Goal: Transaction & Acquisition: Purchase product/service

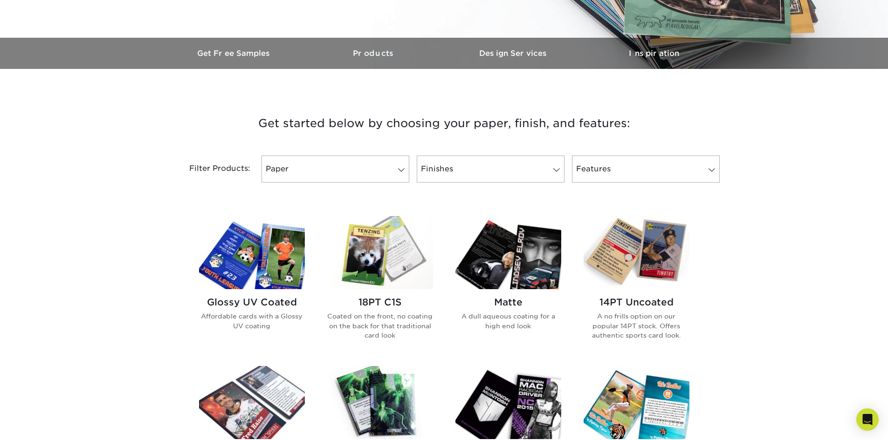
scroll to position [280, 0]
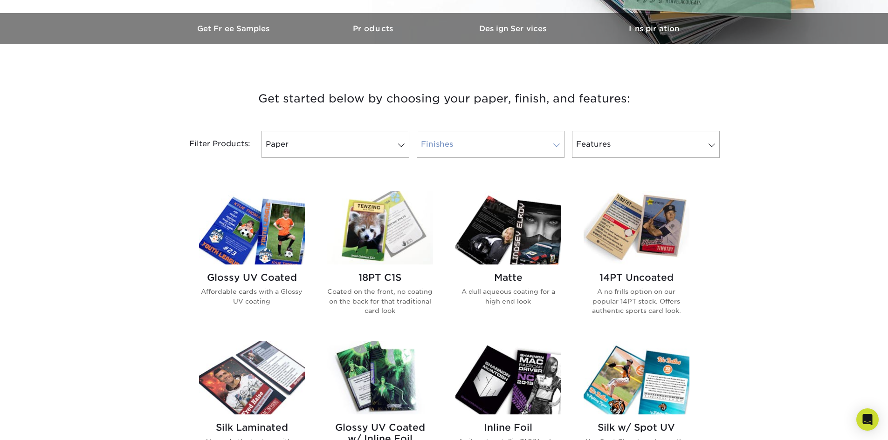
click at [498, 136] on link "Finishes" at bounding box center [491, 144] width 148 height 27
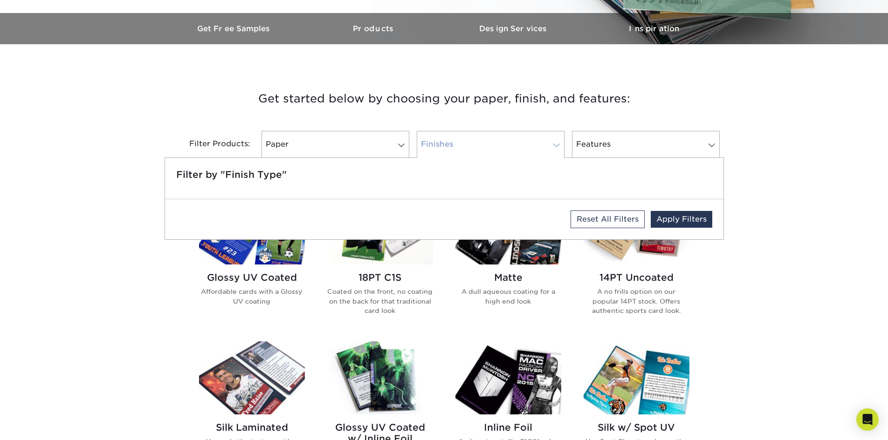
click at [532, 148] on link "Finishes" at bounding box center [491, 144] width 148 height 27
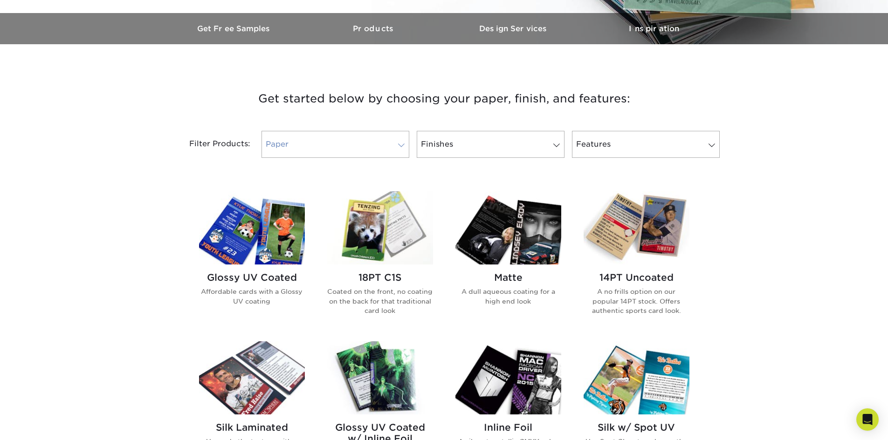
click at [342, 137] on link "Paper" at bounding box center [335, 144] width 148 height 27
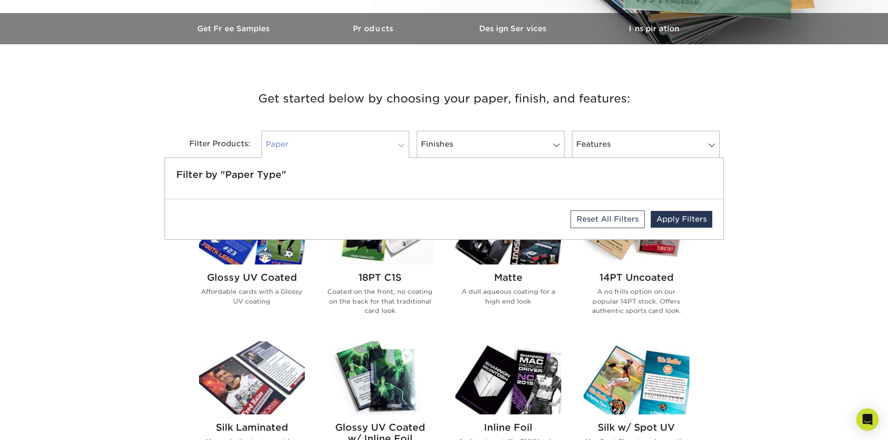
drag, startPoint x: 342, startPoint y: 137, endPoint x: 345, endPoint y: 142, distance: 5.3
click at [345, 142] on link "Paper" at bounding box center [335, 144] width 148 height 27
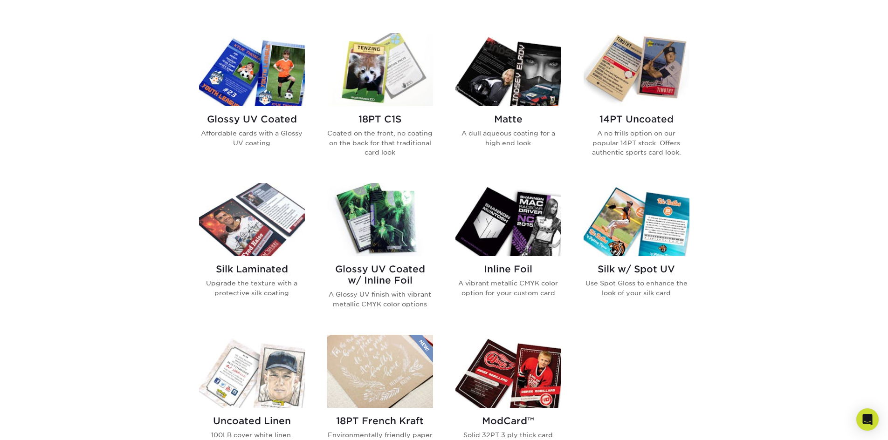
scroll to position [466, 0]
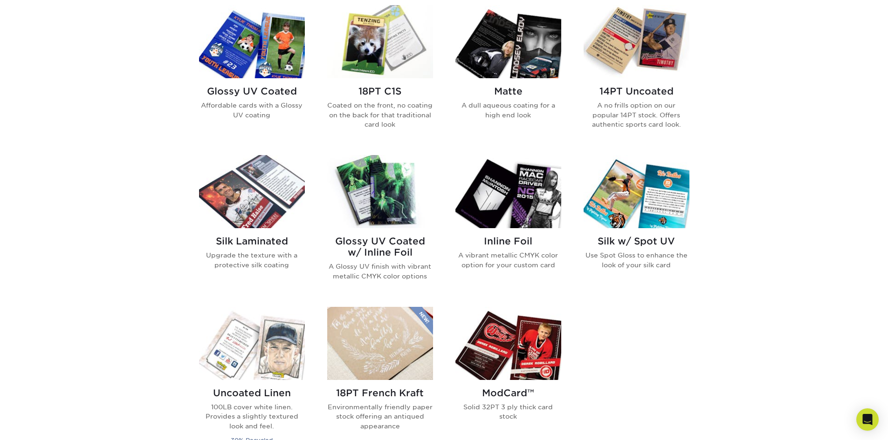
drag, startPoint x: 285, startPoint y: 210, endPoint x: 276, endPoint y: 202, distance: 11.6
click at [276, 202] on img at bounding box center [252, 191] width 106 height 73
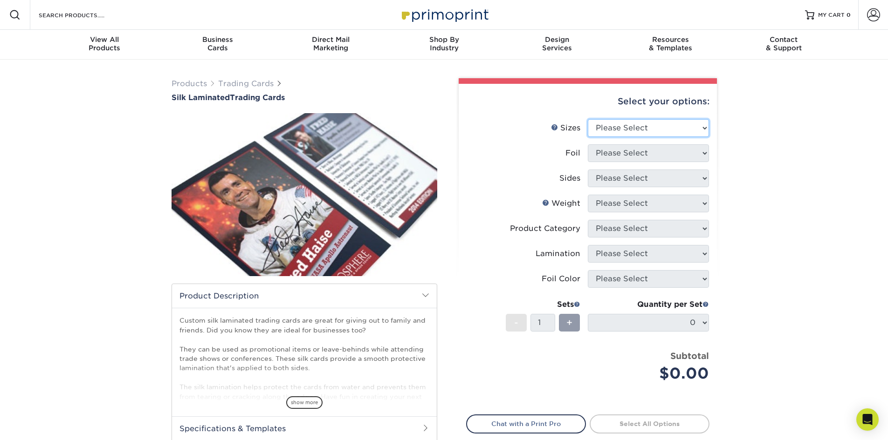
select select "2.50x3.50"
select select "1"
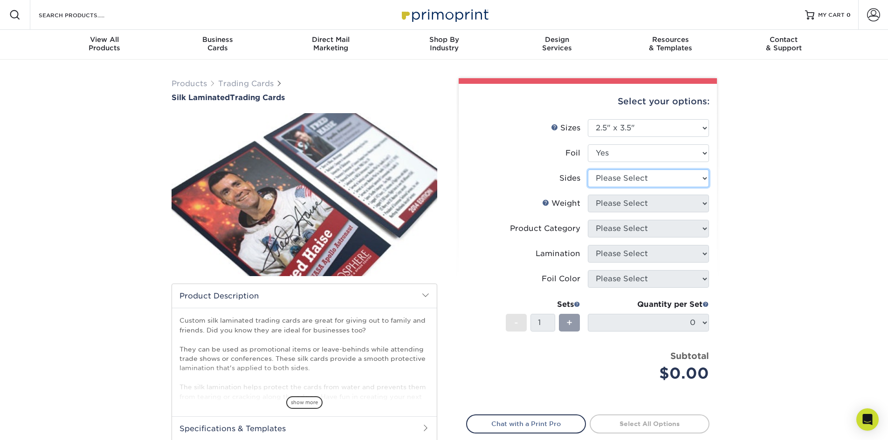
select select "34527644-b4fd-4ffb-9092-1318eefcd9d9"
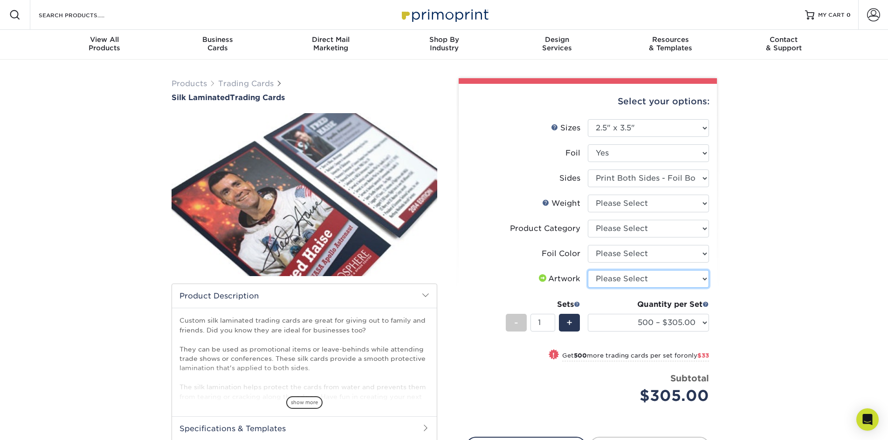
select select "upload"
select select "e9e9dfb3-fba1-4d60-972c-fd9ca5904d33"
select select "-1"
select select "5000 – $1135.00"
